Goal: Information Seeking & Learning: Learn about a topic

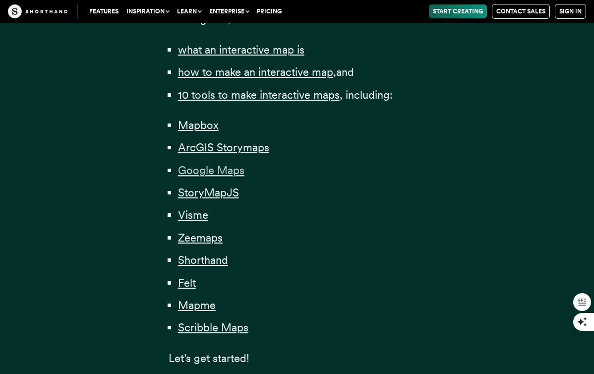
scroll to position [765, 0]
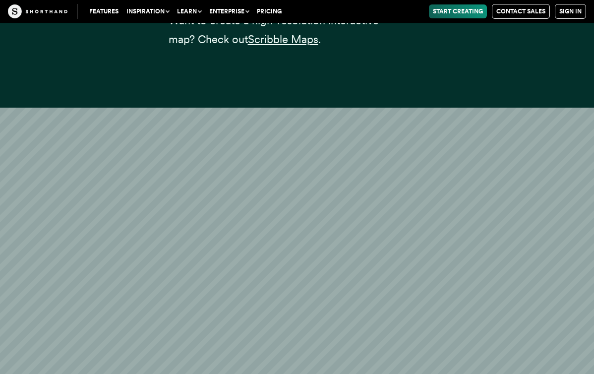
scroll to position [21977, 0]
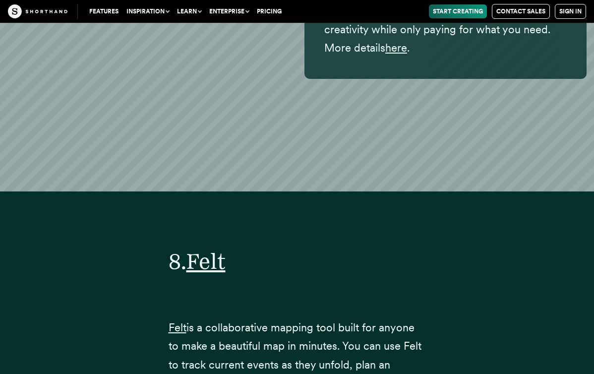
scroll to position [18026, 0]
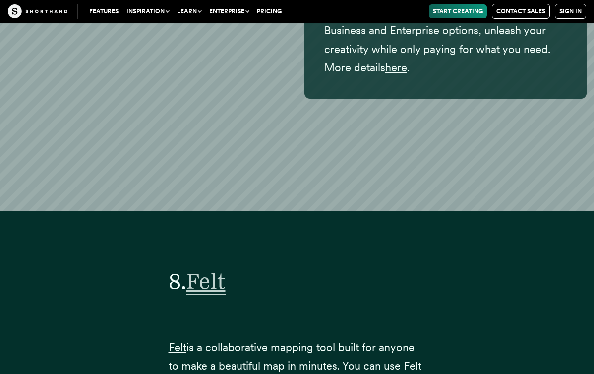
click at [207, 268] on span "Felt" at bounding box center [205, 281] width 39 height 27
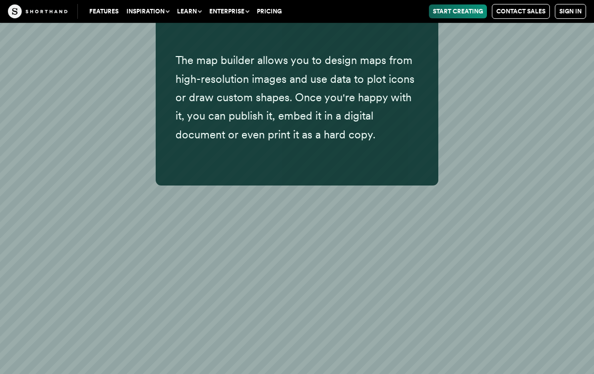
scroll to position [22836, 0]
